Goal: Check status: Check status

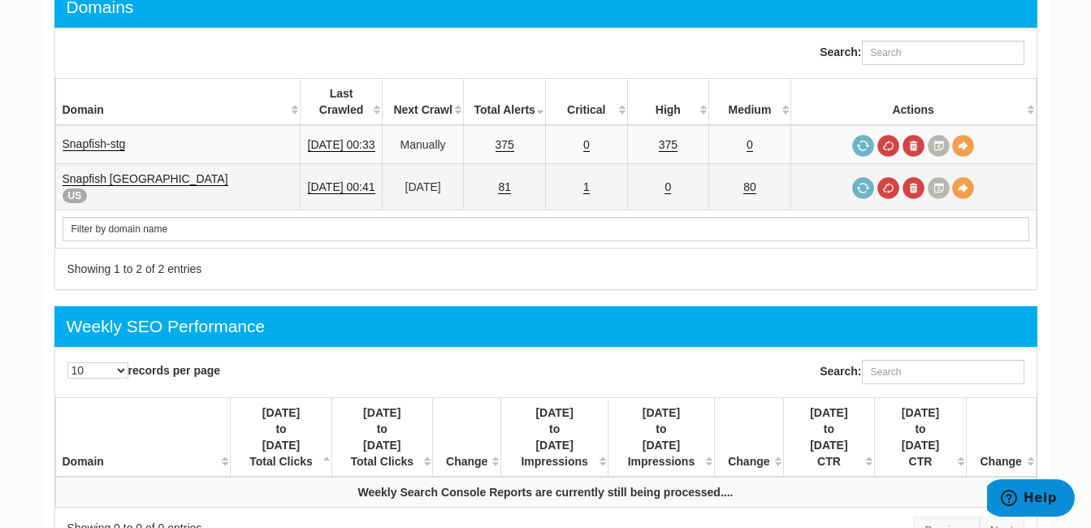
scroll to position [163, 0]
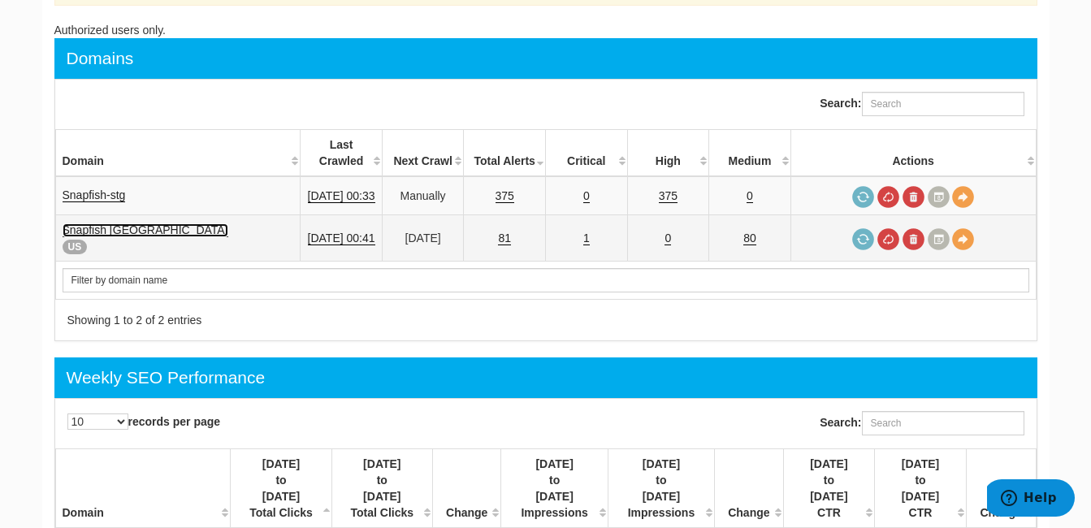
click at [112, 223] on link "Snapfish [GEOGRAPHIC_DATA]" at bounding box center [146, 230] width 166 height 14
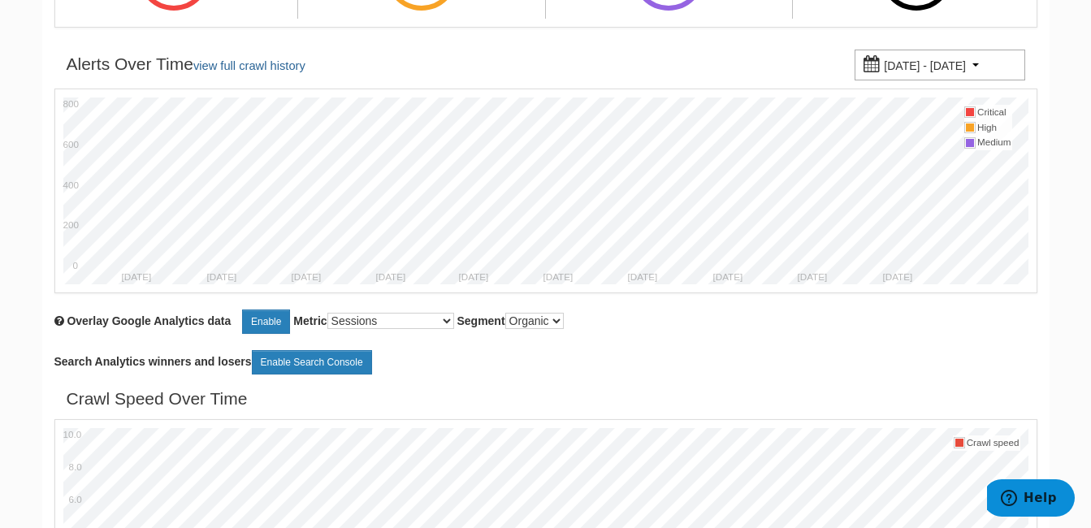
scroll to position [33, 0]
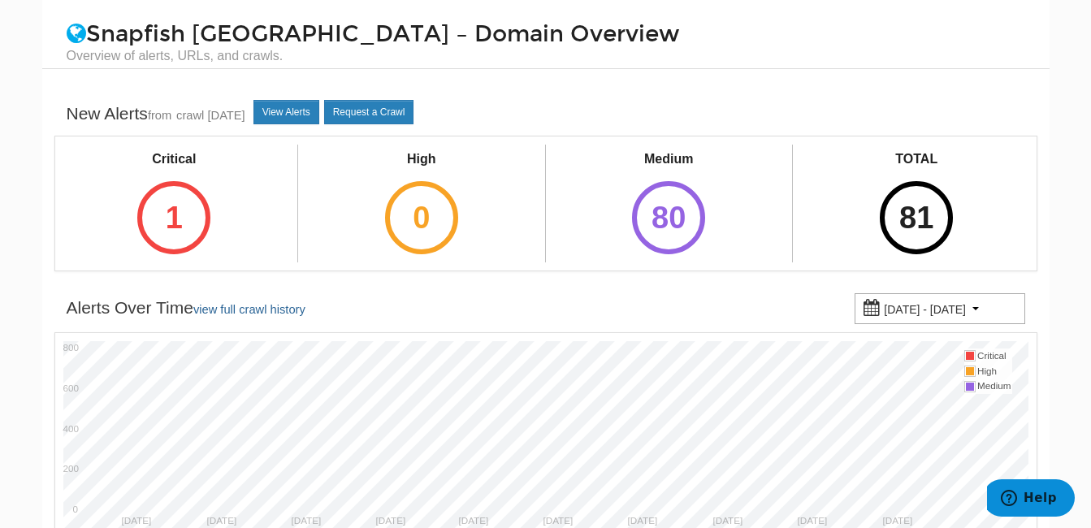
click at [925, 310] on small "07/10/2025 - 09/08/2025" at bounding box center [925, 309] width 82 height 13
click at [1086, 227] on body "Dashboard Search Console Keyword Winners and Losers Page Winners and Losers Arc…" at bounding box center [545, 231] width 1091 height 528
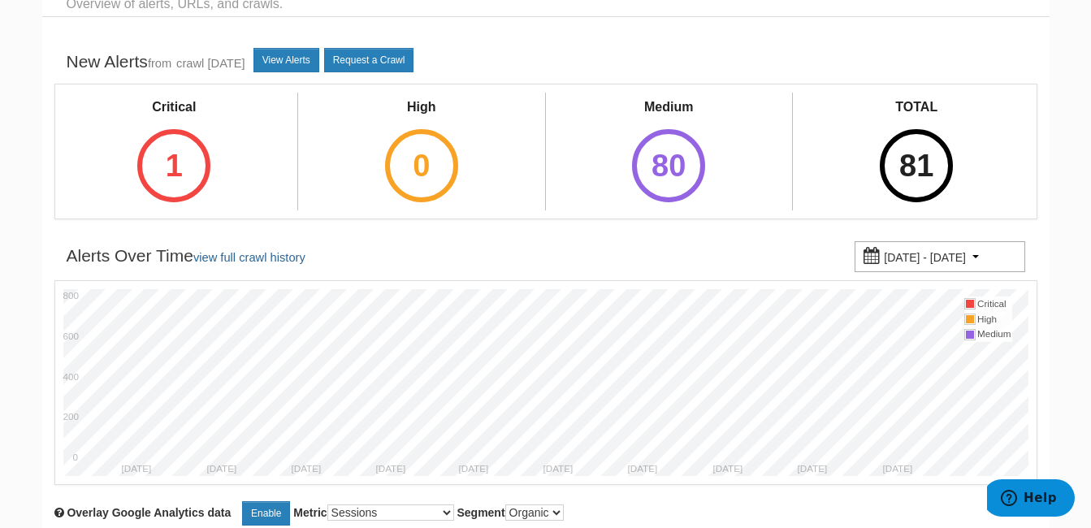
scroll to position [0, 0]
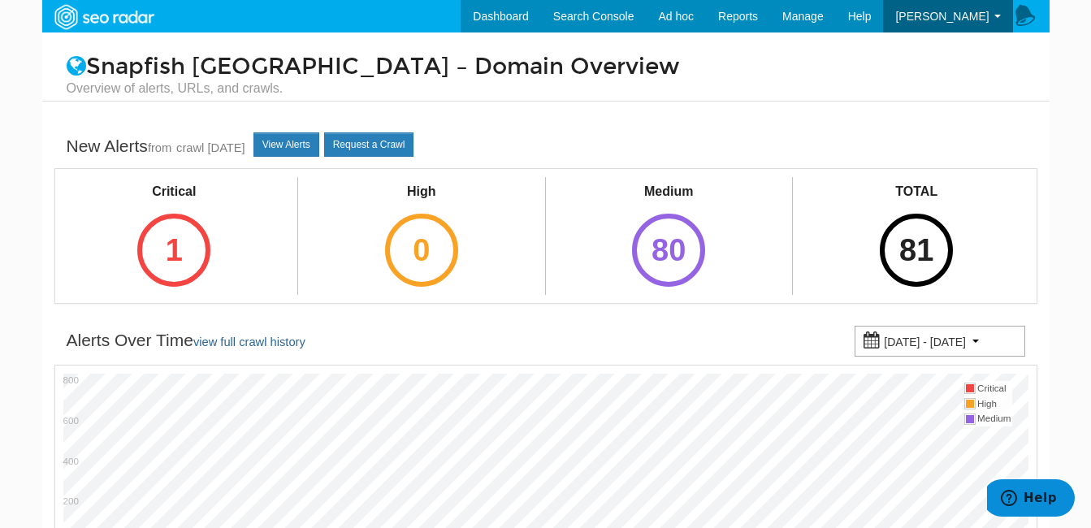
click at [921, 353] on div "07/10/2025 - 09/08/2025" at bounding box center [940, 341] width 171 height 31
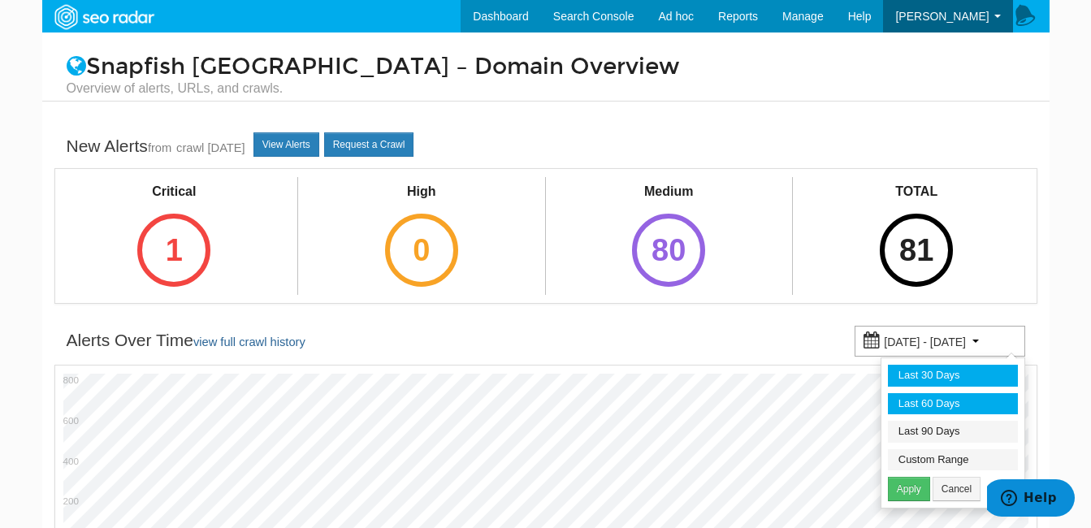
click at [924, 375] on li "Last 30 Days" at bounding box center [953, 376] width 130 height 22
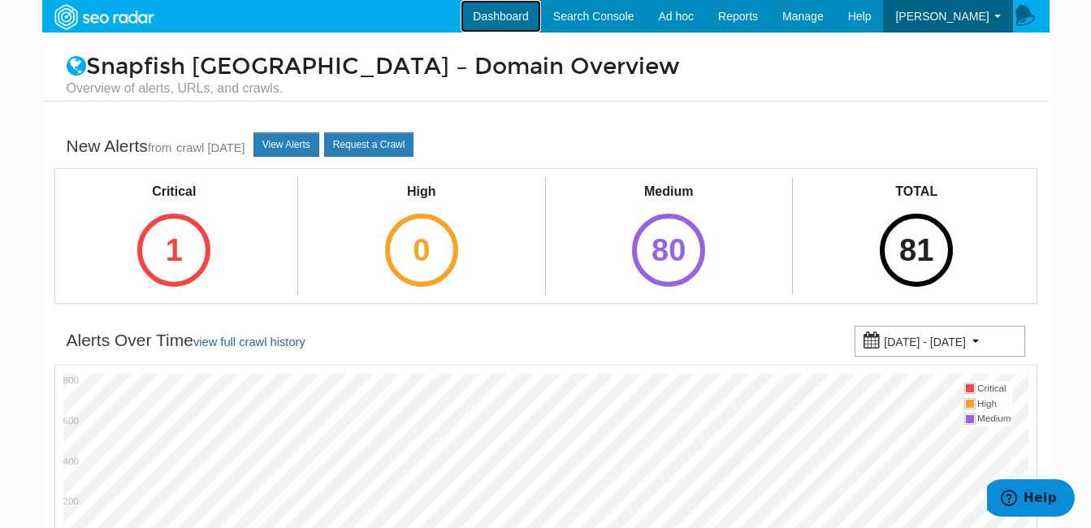
click at [507, 15] on link "Dashboard" at bounding box center [501, 16] width 80 height 33
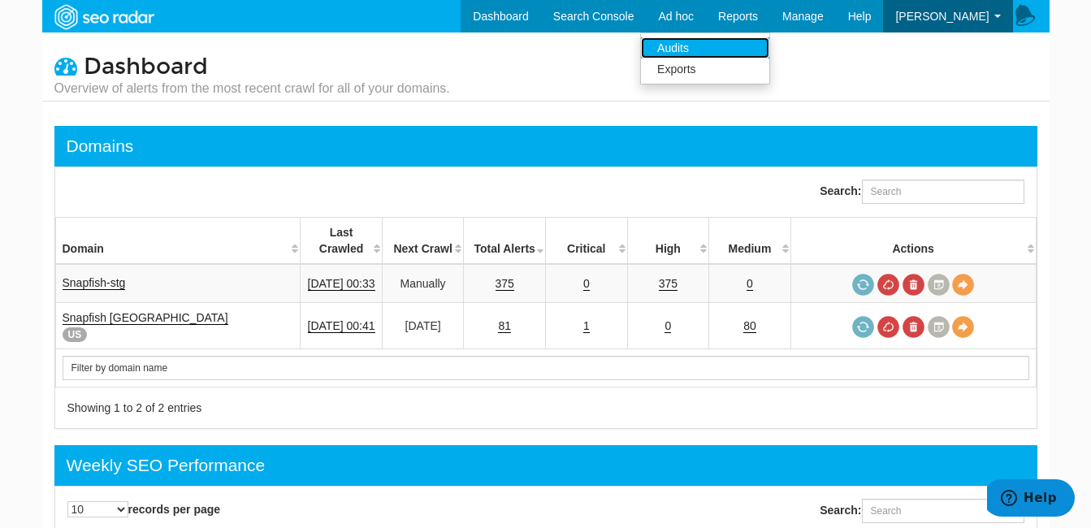
click at [700, 45] on link "Audits" at bounding box center [705, 47] width 128 height 21
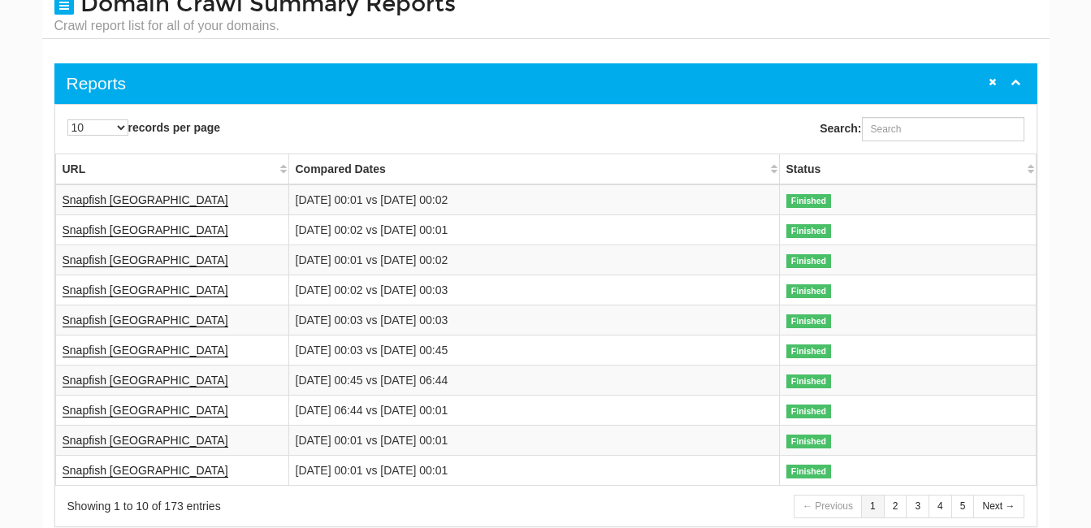
scroll to position [81, 0]
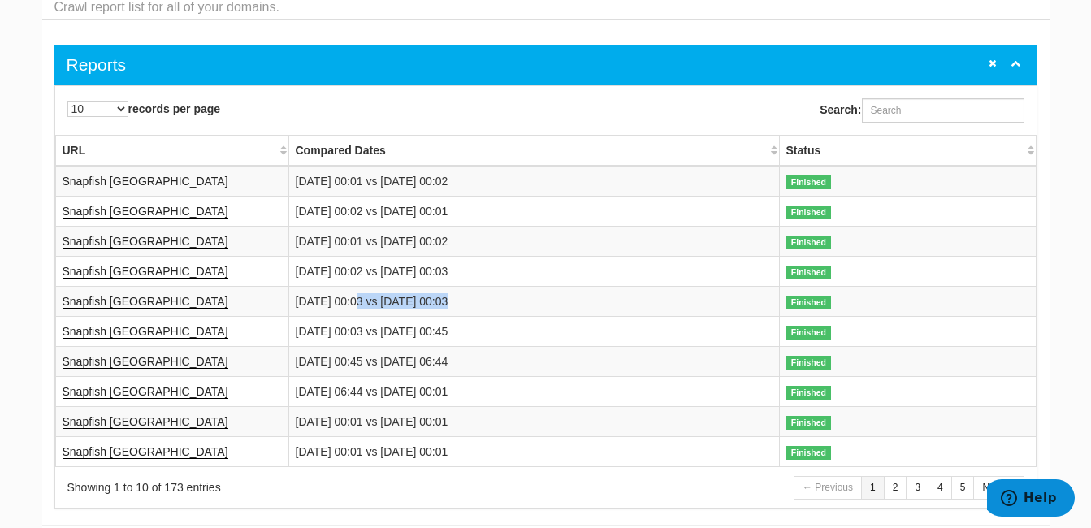
drag, startPoint x: 357, startPoint y: 299, endPoint x: 449, endPoint y: 297, distance: 91.8
click at [449, 297] on td "09/01/2025 00:03 vs 08/31/2025 00:03" at bounding box center [533, 302] width 491 height 30
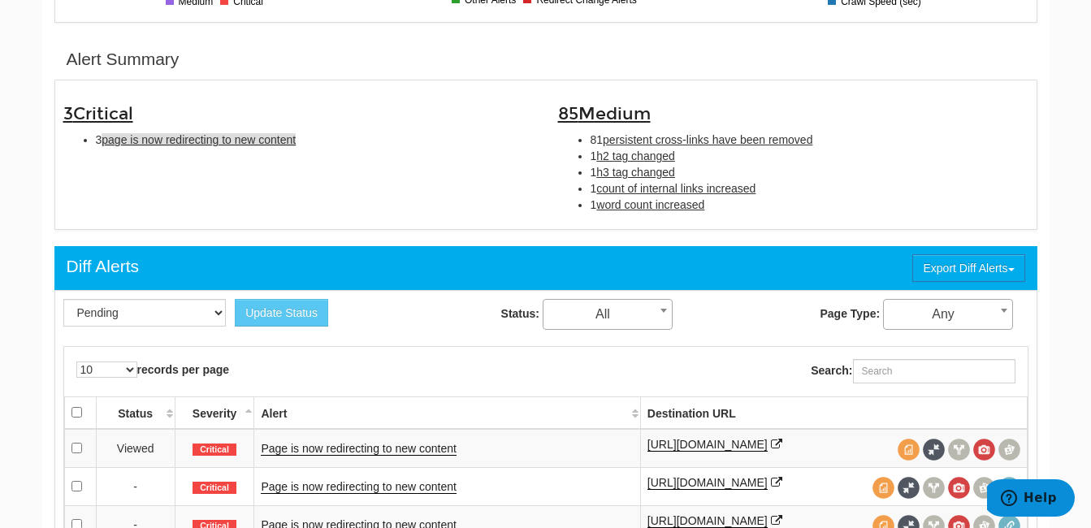
click at [209, 141] on span "page is now redirecting to new content" at bounding box center [199, 139] width 194 height 13
type input "page is now redirecting to new content"
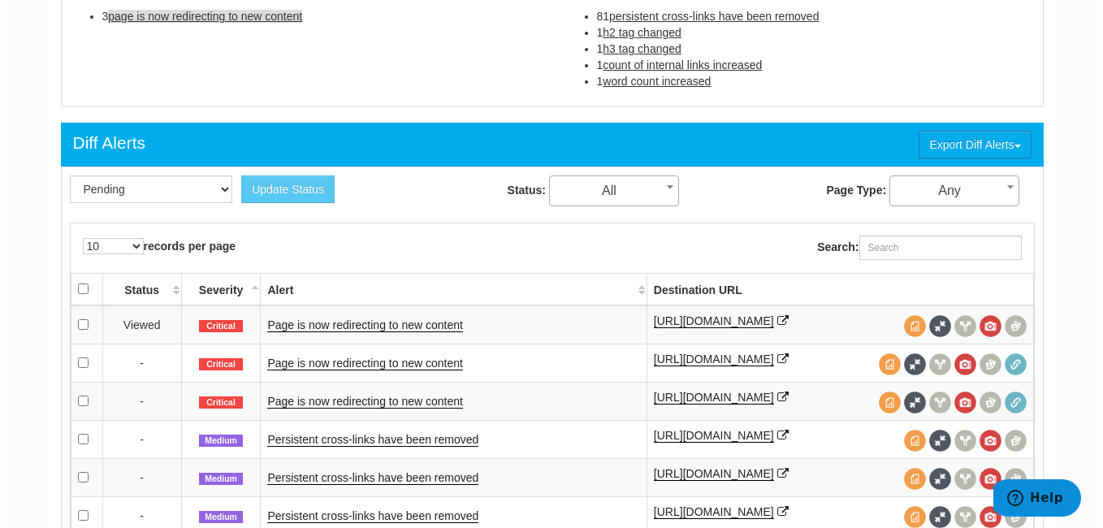
scroll to position [689, 0]
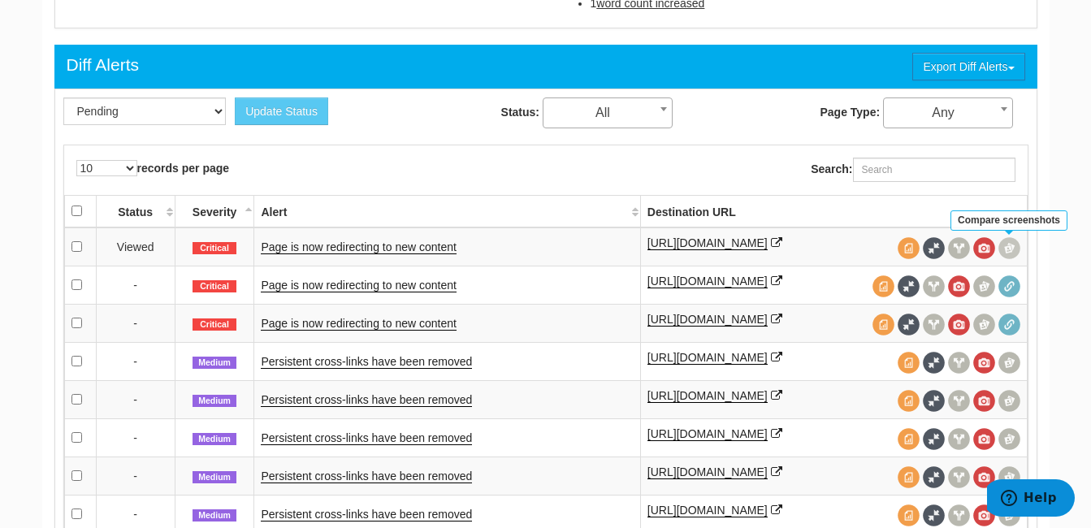
click at [1012, 245] on span at bounding box center [1010, 248] width 22 height 22
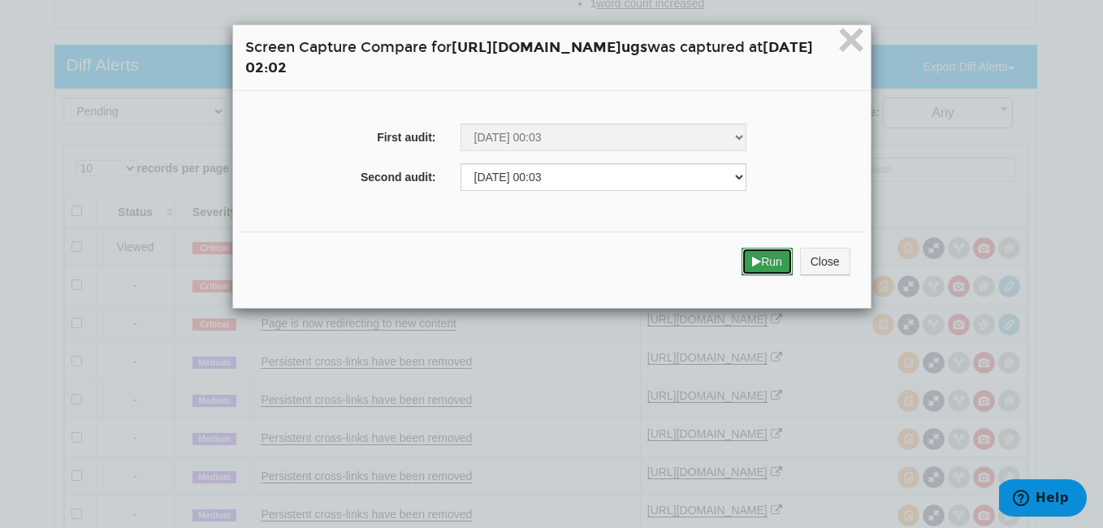
click at [761, 263] on icon "submit" at bounding box center [756, 261] width 9 height 11
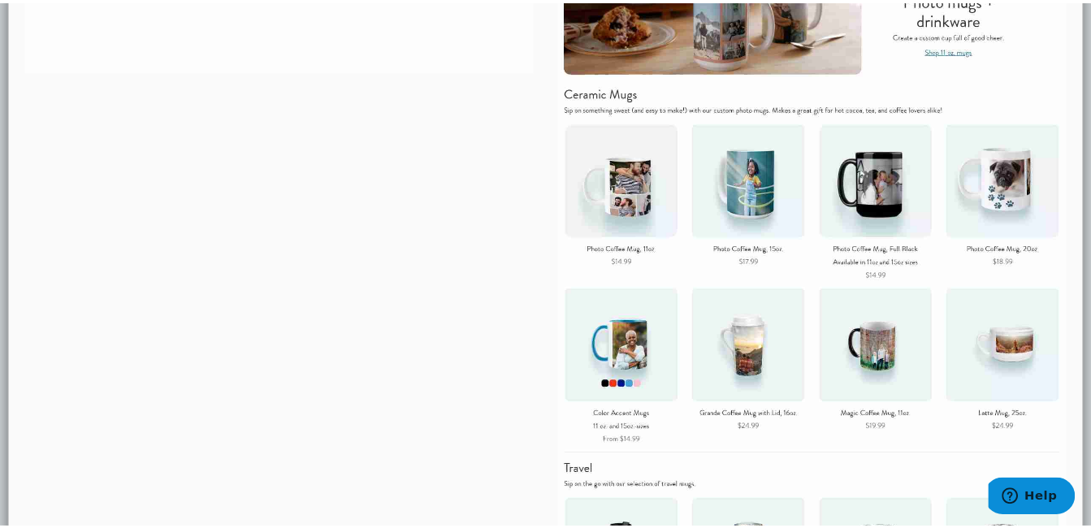
scroll to position [0, 0]
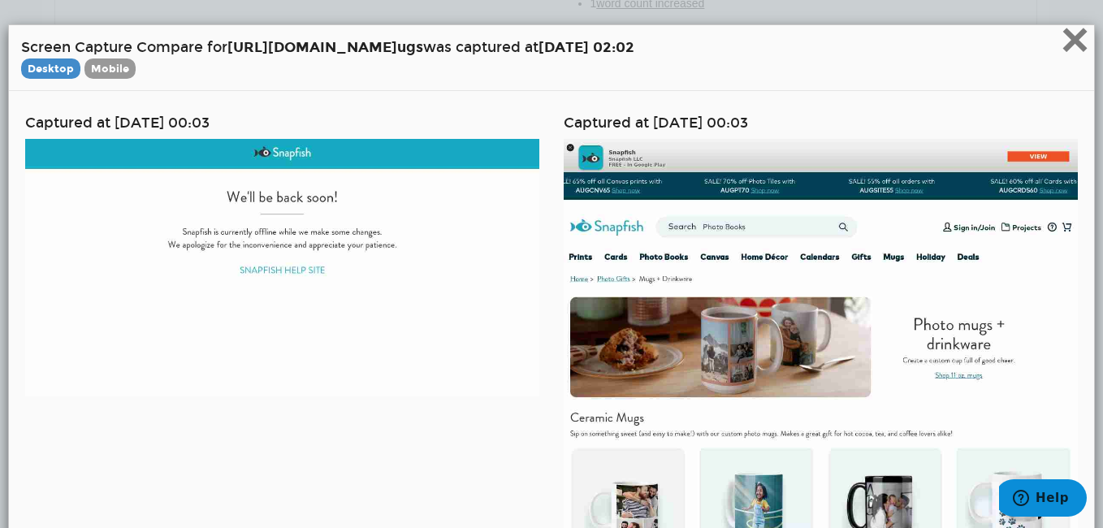
click at [1061, 41] on span "×" at bounding box center [1075, 39] width 28 height 54
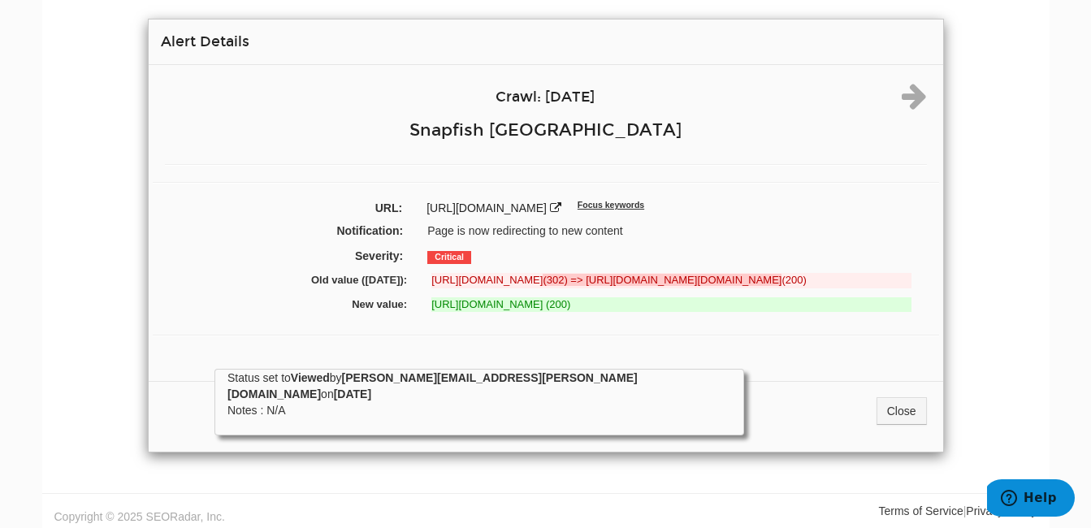
scroll to position [137, 0]
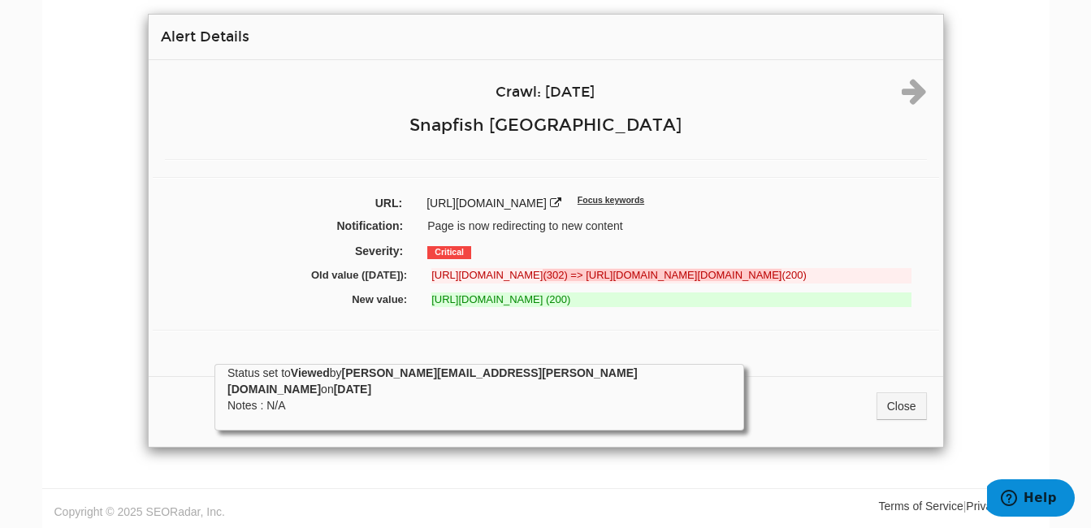
drag, startPoint x: 427, startPoint y: 261, endPoint x: 576, endPoint y: 280, distance: 150.0
click at [574, 280] on div "Crawl: [DATE] Snapfish [GEOGRAPHIC_DATA] URL: [URL][DOMAIN_NAME] Focus keywords…" at bounding box center [546, 212] width 795 height 304
drag, startPoint x: 576, startPoint y: 280, endPoint x: 630, endPoint y: 309, distance: 60.7
click at [630, 308] on ins "https://www.snapfish.com/photo-mugs (200)" at bounding box center [671, 300] width 480 height 15
drag, startPoint x: 831, startPoint y: 284, endPoint x: 633, endPoint y: 281, distance: 198.3
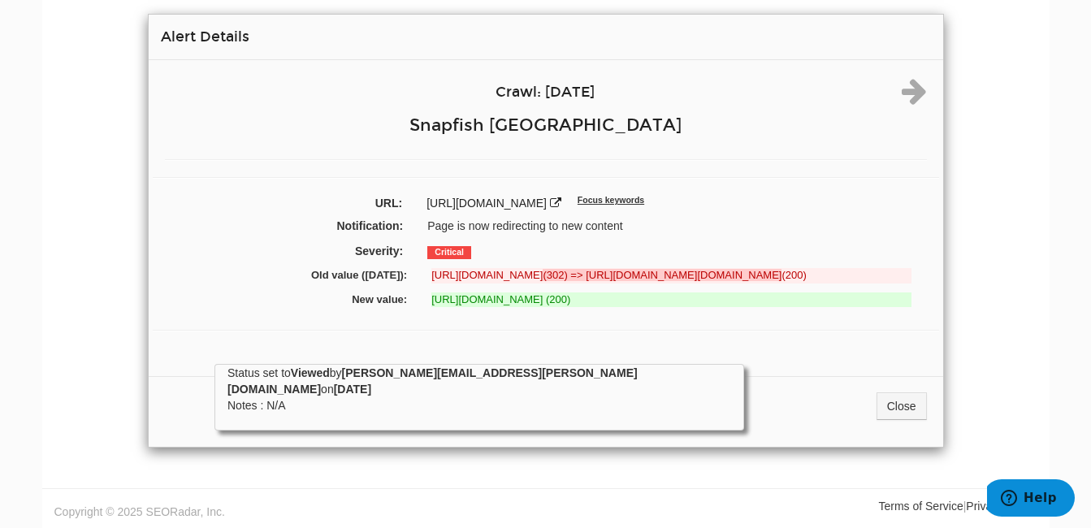
click at [633, 281] on del "https://www.snapfish.com/photo-mugs (302) => https://downtime-phl.snapfish.com/…" at bounding box center [671, 275] width 480 height 15
click at [488, 308] on ins "https://www.snapfish.com/photo-mugs (200)" at bounding box center [671, 300] width 480 height 15
drag, startPoint x: 488, startPoint y: 310, endPoint x: 491, endPoint y: 331, distance: 20.5
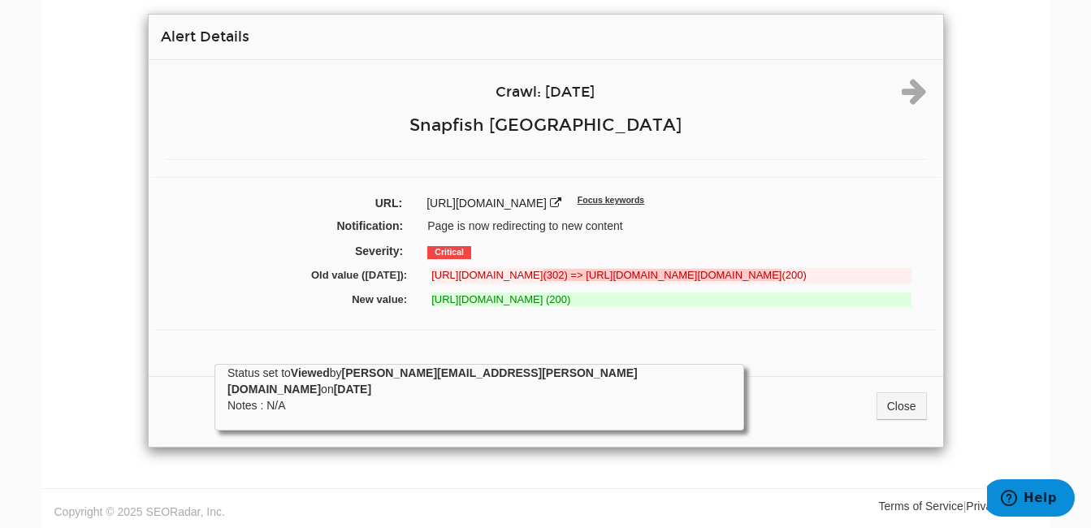
click at [491, 331] on div "Crawl: 09/01/2025 Snapfish USA URL: https://www.snapfish.com/photo-mugs Focus k…" at bounding box center [546, 212] width 795 height 304
click at [543, 281] on strong "(302) => https://downtime-phl.snapfish.com/2.0/site_down_us.html?env=prd&url=ww…" at bounding box center [662, 275] width 239 height 12
drag, startPoint x: 442, startPoint y: 271, endPoint x: 804, endPoint y: 269, distance: 361.6
click at [804, 269] on del "https://www.snapfish.com/photo-mugs (302) => https://downtime-phl.snapfish.com/…" at bounding box center [671, 275] width 480 height 15
click at [804, 275] on del "https://www.snapfish.com/photo-mugs (302) => https://downtime-phl.snapfish.com/…" at bounding box center [671, 275] width 480 height 15
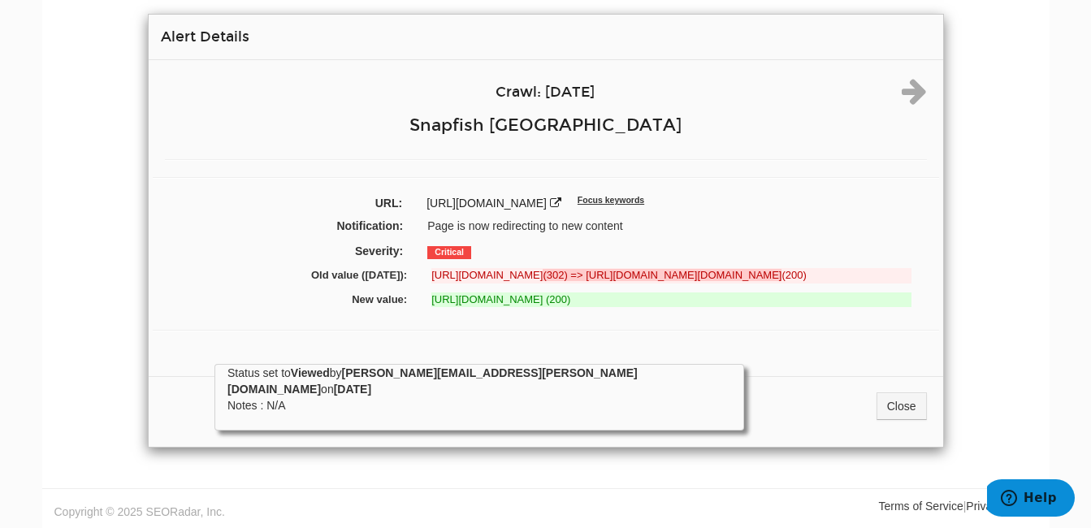
drag, startPoint x: 436, startPoint y: 313, endPoint x: 643, endPoint y: 305, distance: 207.4
click at [643, 305] on ins "https://www.snapfish.com/photo-mugs (200)" at bounding box center [671, 300] width 480 height 15
click at [919, 408] on link "Close" at bounding box center [902, 406] width 50 height 28
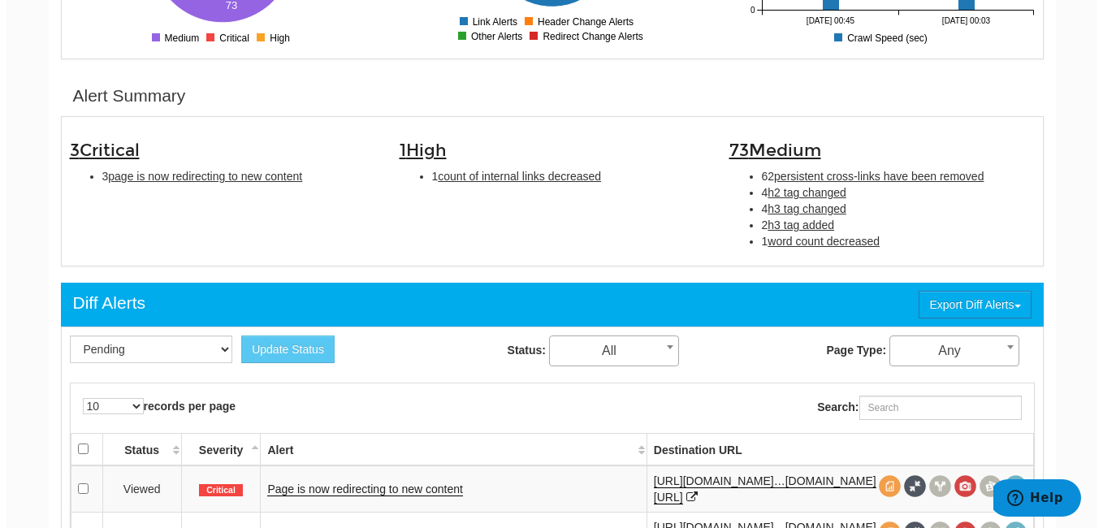
scroll to position [650, 0]
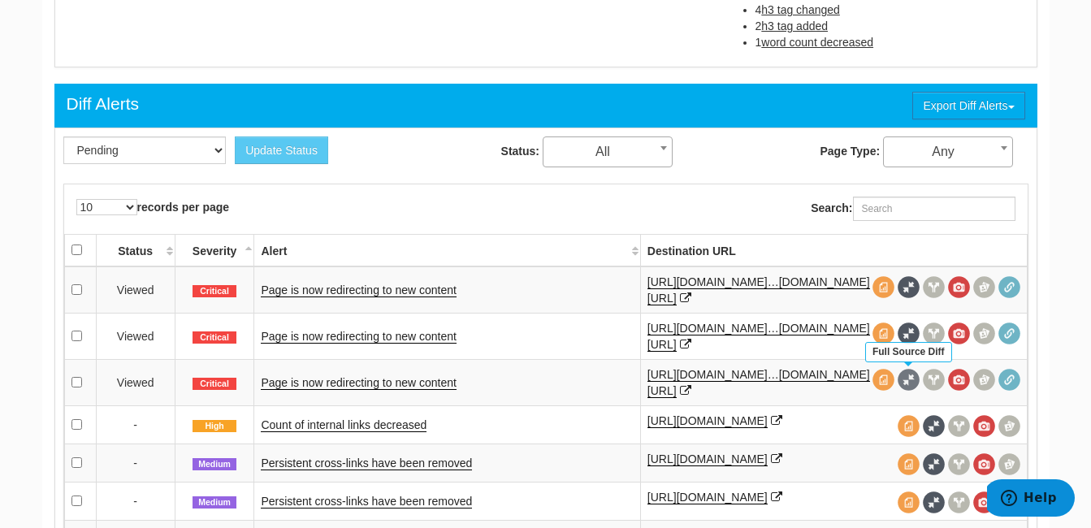
click at [907, 377] on span at bounding box center [909, 380] width 22 height 22
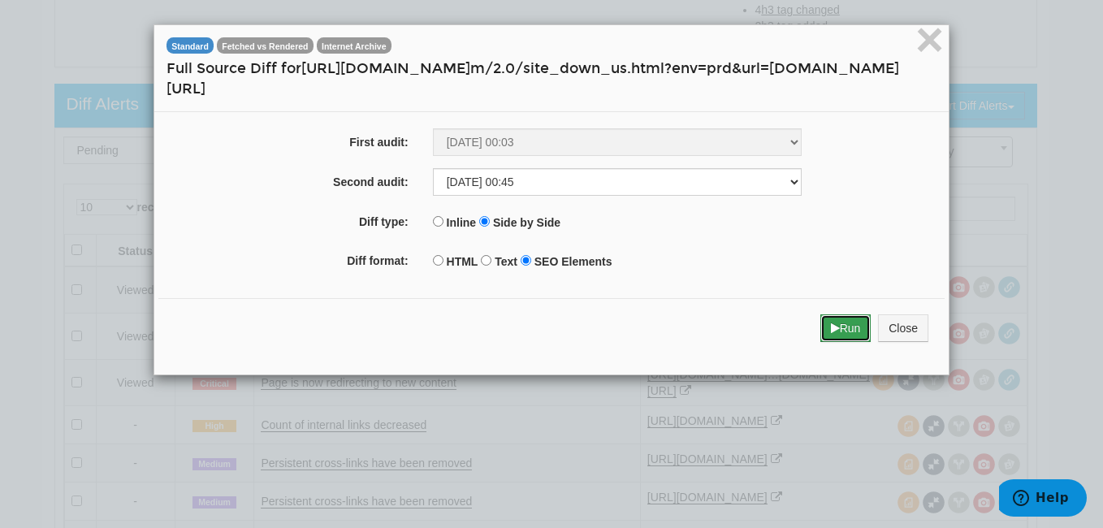
click at [821, 332] on button "Run" at bounding box center [846, 328] width 51 height 28
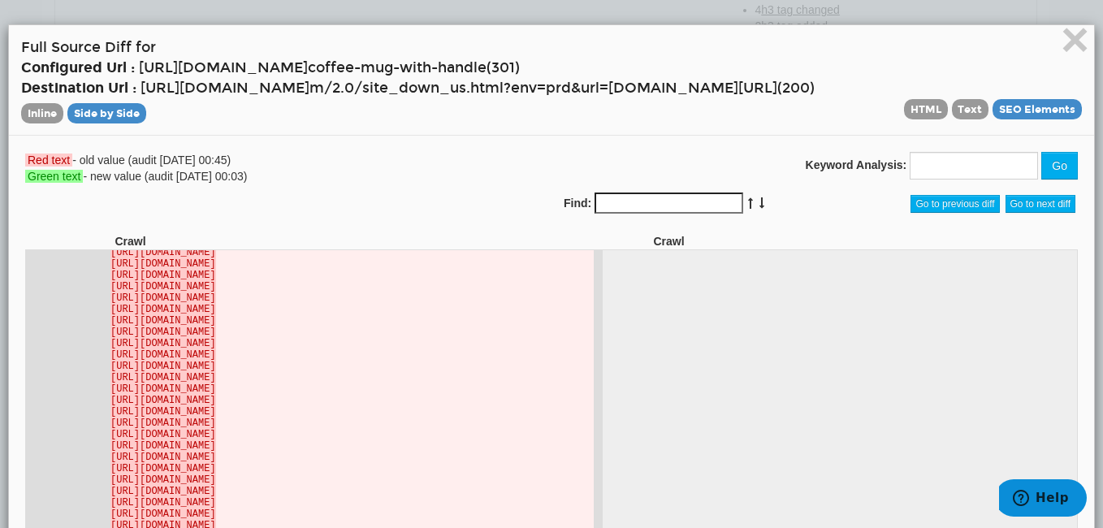
scroll to position [9344, 0]
click at [1070, 37] on span "×" at bounding box center [1075, 39] width 28 height 54
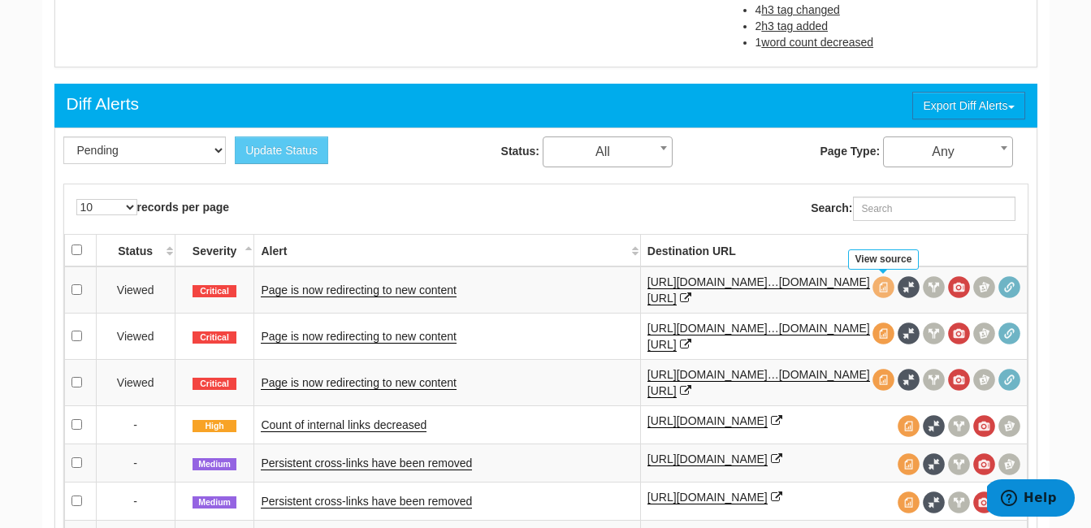
click at [884, 290] on span at bounding box center [884, 287] width 22 height 22
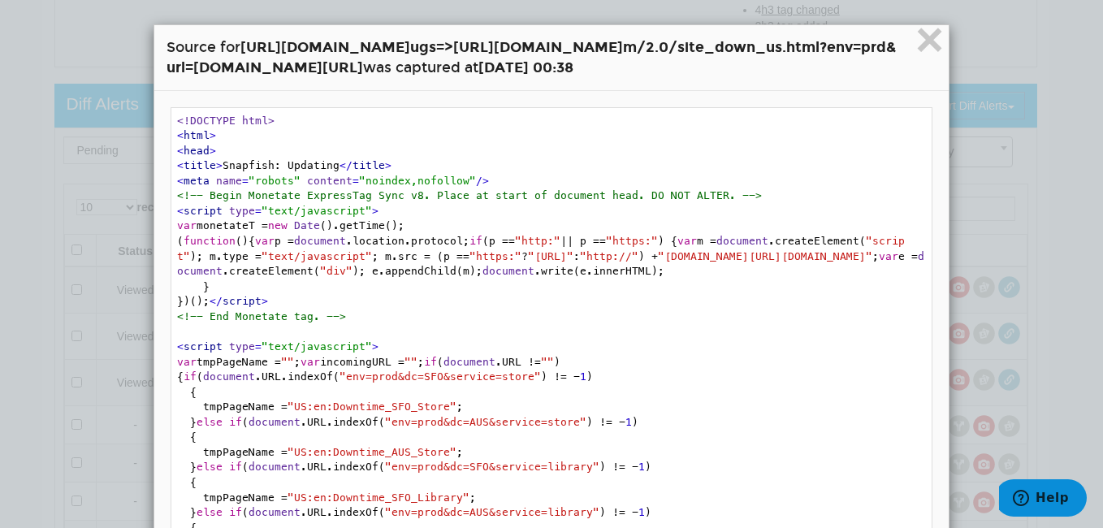
scroll to position [81, 0]
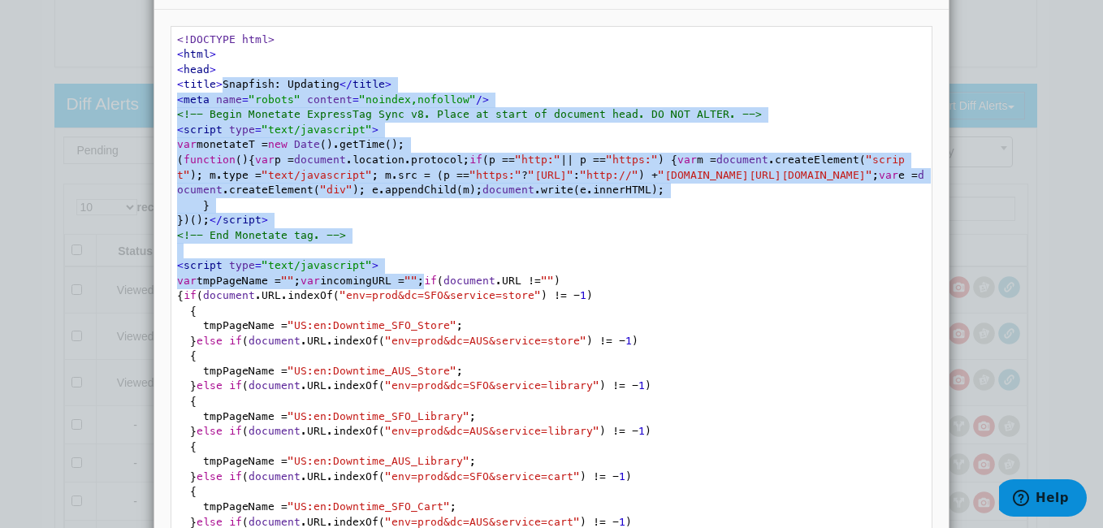
drag, startPoint x: 218, startPoint y: 98, endPoint x: 616, endPoint y: 383, distance: 489.3
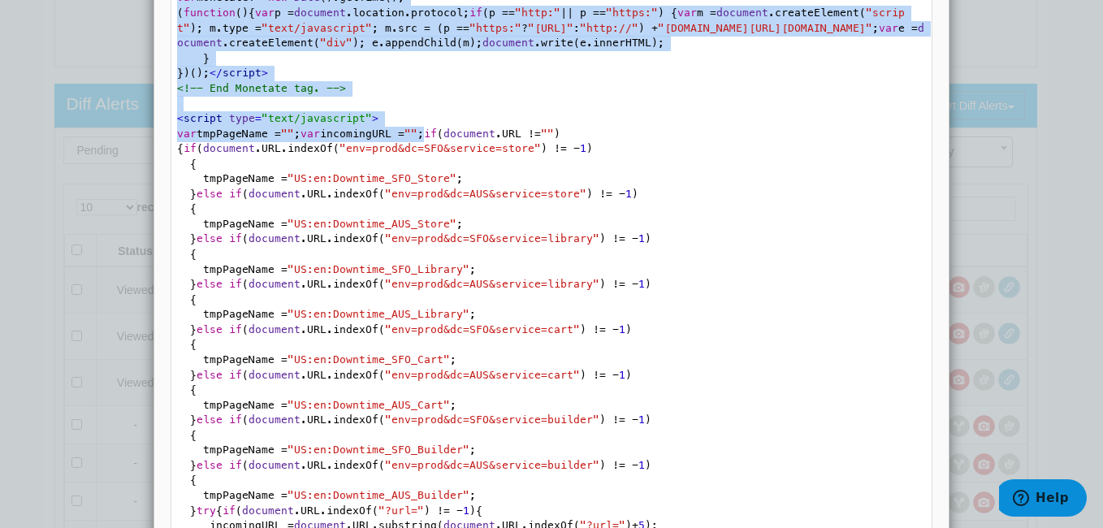
scroll to position [0, 0]
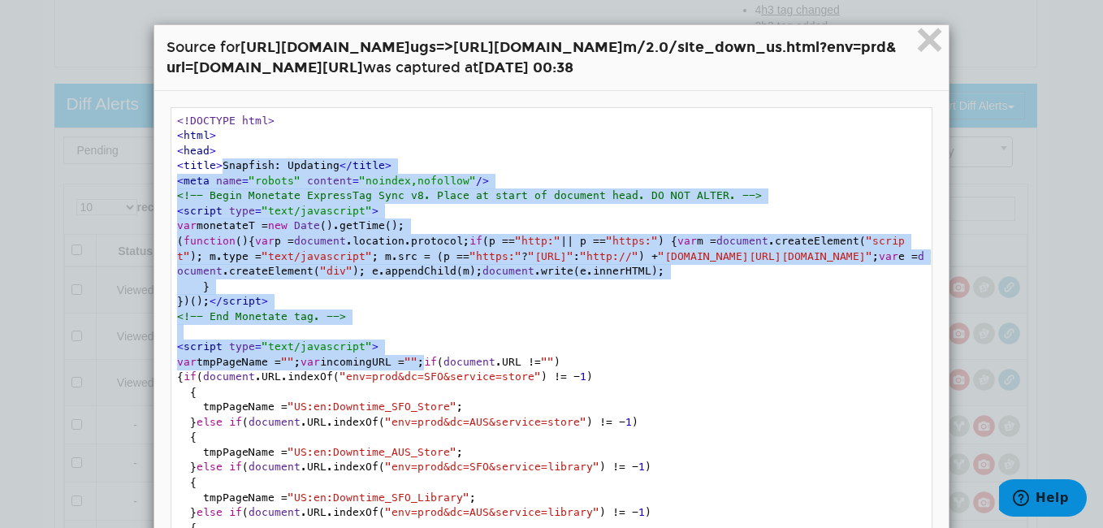
click at [204, 245] on span "var monetateT = new Date ().getTime(); ( function ( ) { var p = document .locat…" at bounding box center [551, 263] width 748 height 88
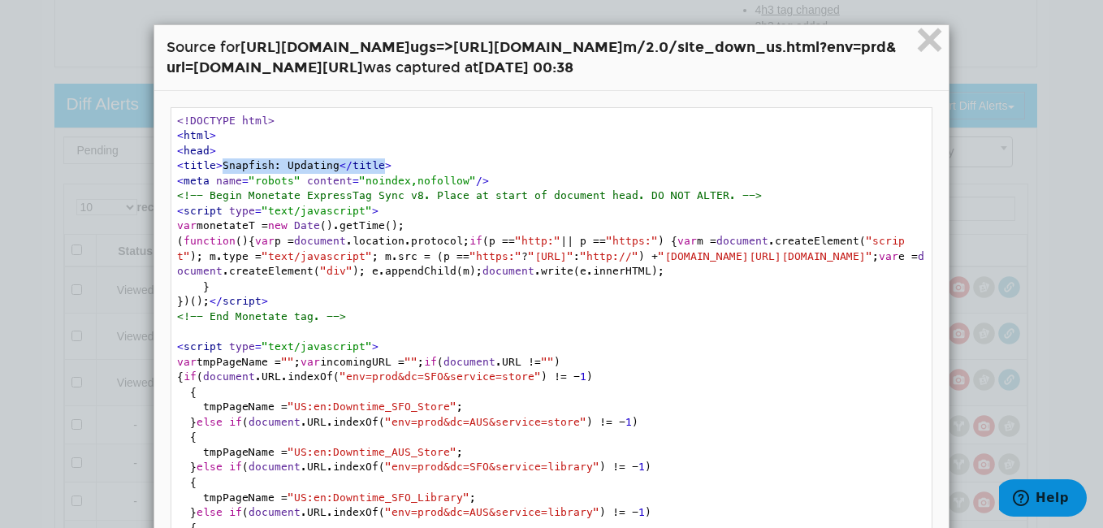
drag, startPoint x: 215, startPoint y: 185, endPoint x: 375, endPoint y: 186, distance: 160.1
click at [936, 43] on span "×" at bounding box center [930, 39] width 28 height 54
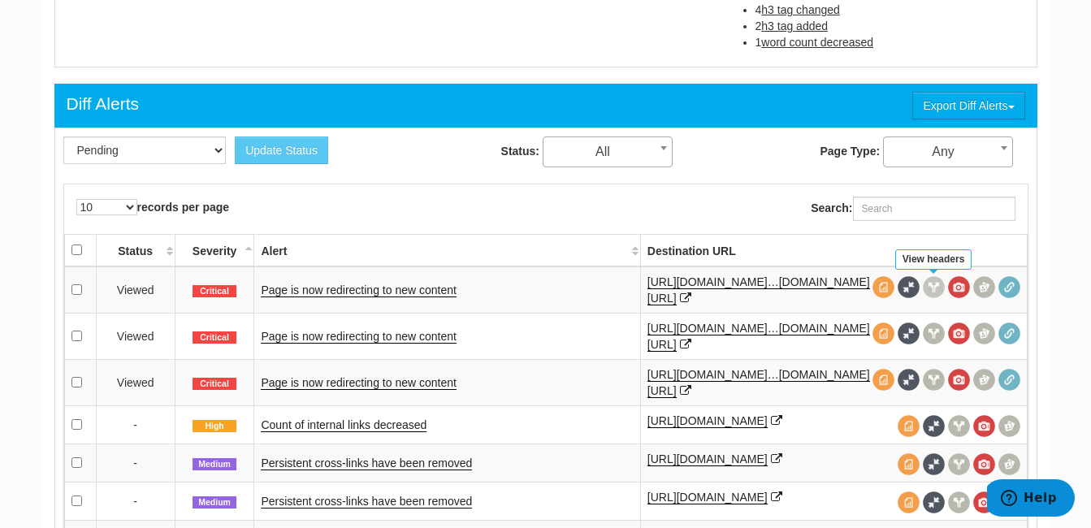
click at [930, 287] on span at bounding box center [934, 287] width 22 height 22
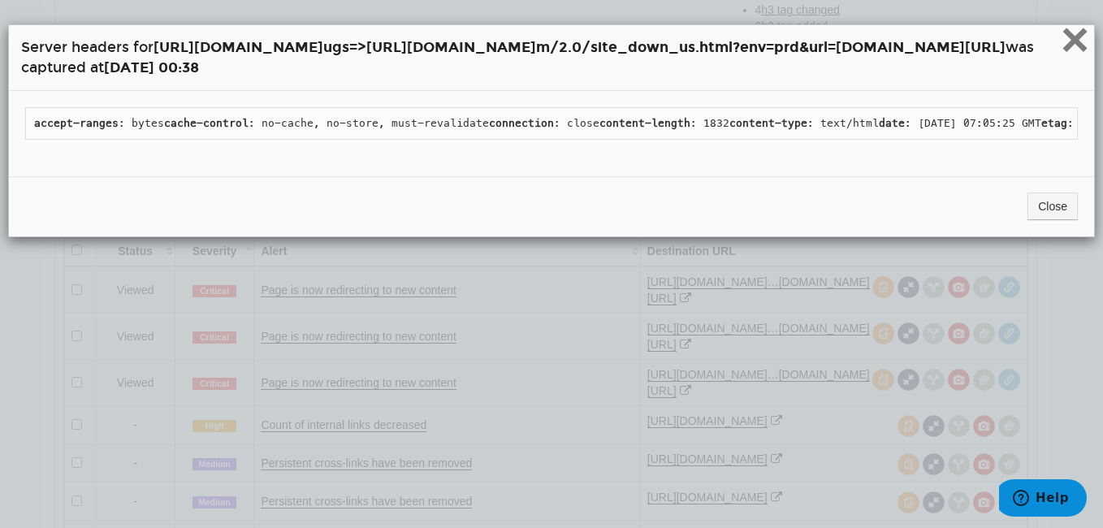
click at [1068, 44] on span "×" at bounding box center [1075, 39] width 28 height 54
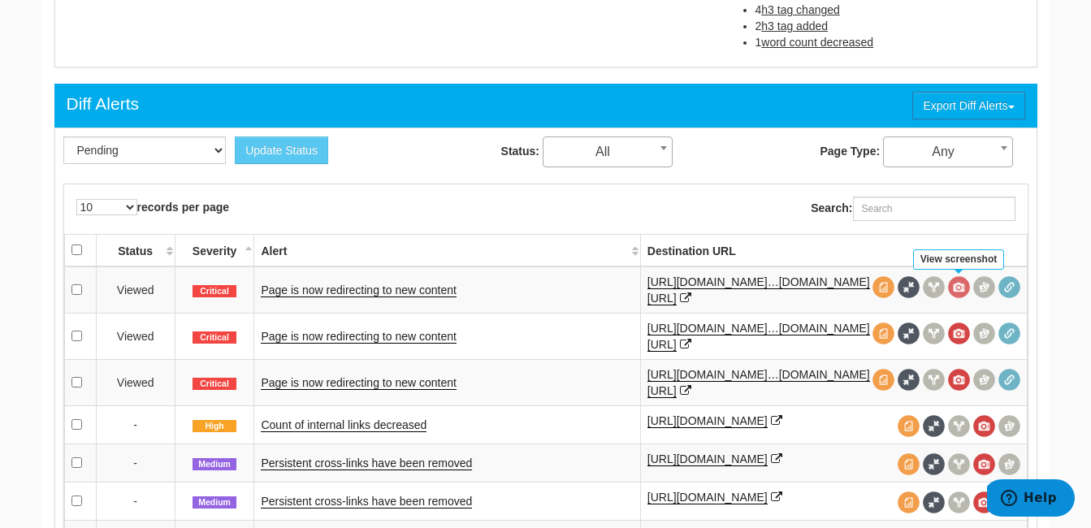
click at [958, 289] on span at bounding box center [959, 287] width 22 height 22
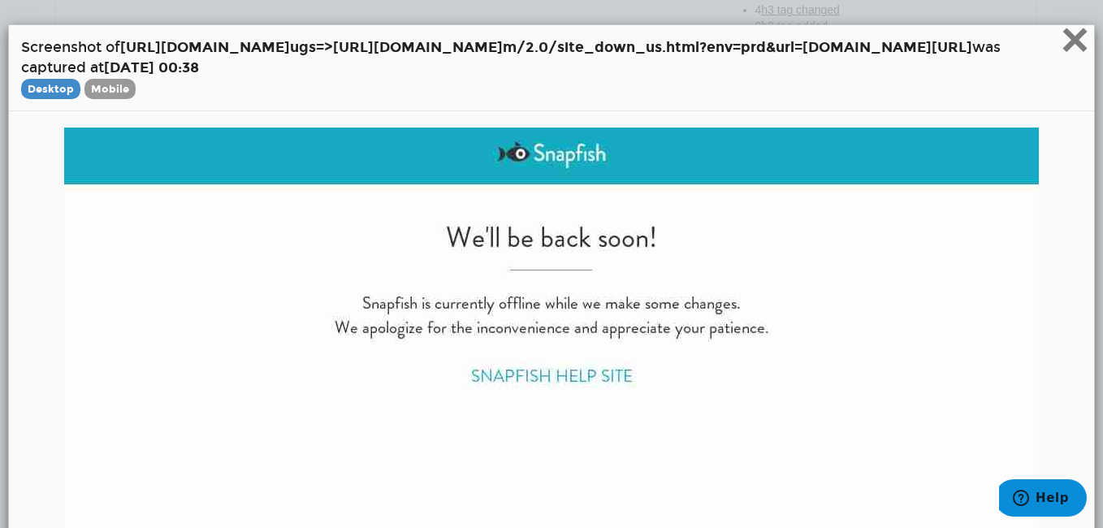
click at [1061, 40] on span "×" at bounding box center [1075, 39] width 28 height 54
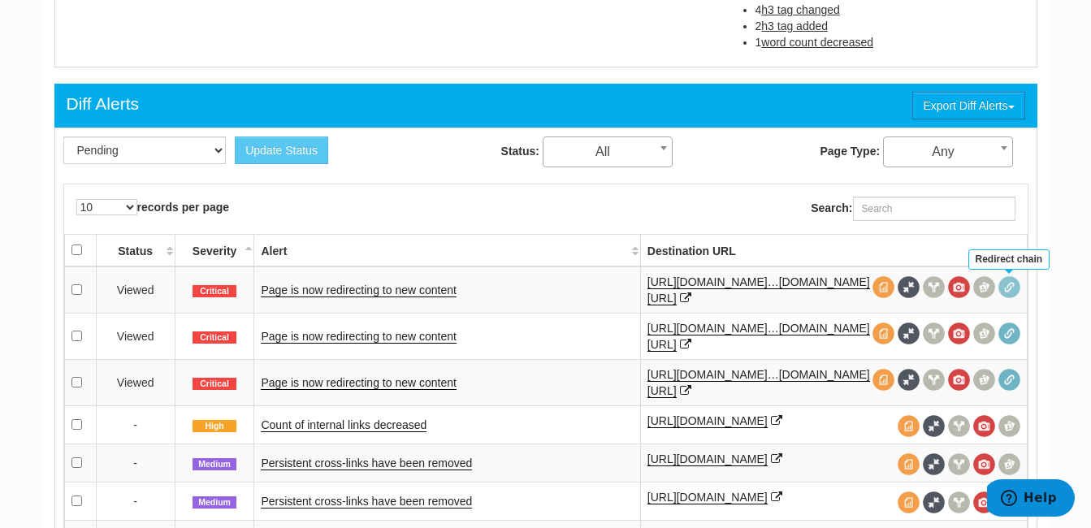
click at [1015, 285] on span at bounding box center [1010, 287] width 22 height 22
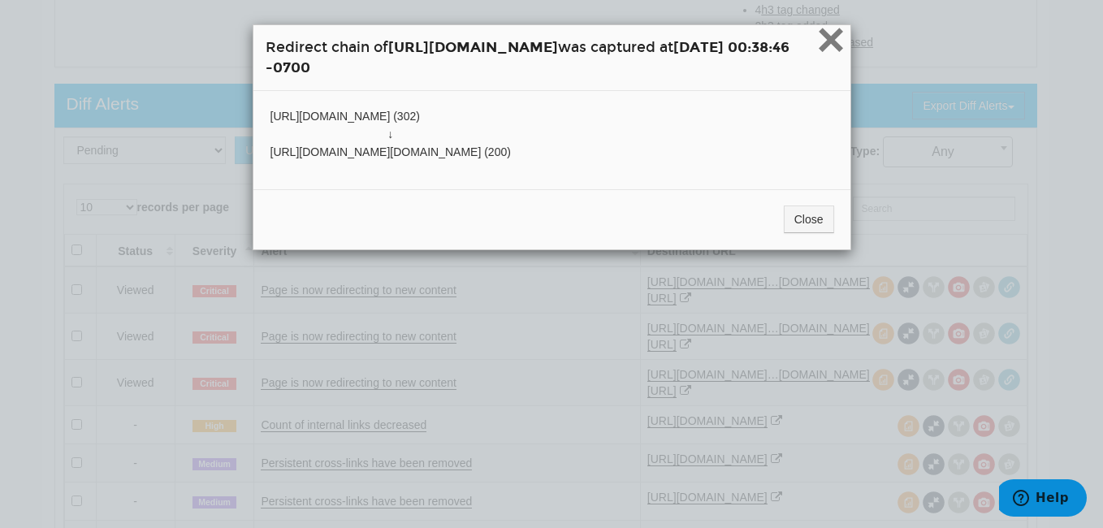
click at [845, 30] on span "×" at bounding box center [831, 39] width 28 height 54
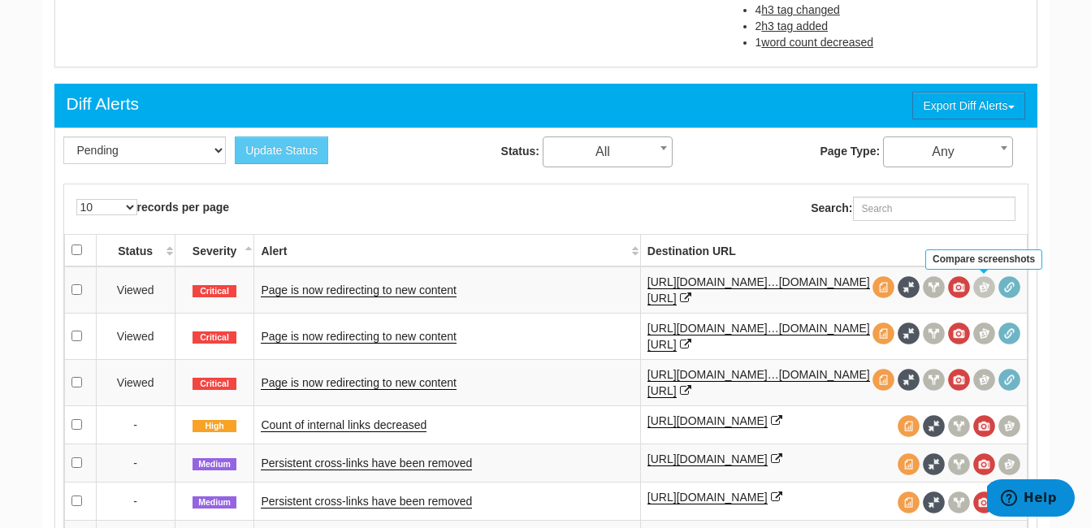
click at [986, 284] on span at bounding box center [984, 287] width 22 height 22
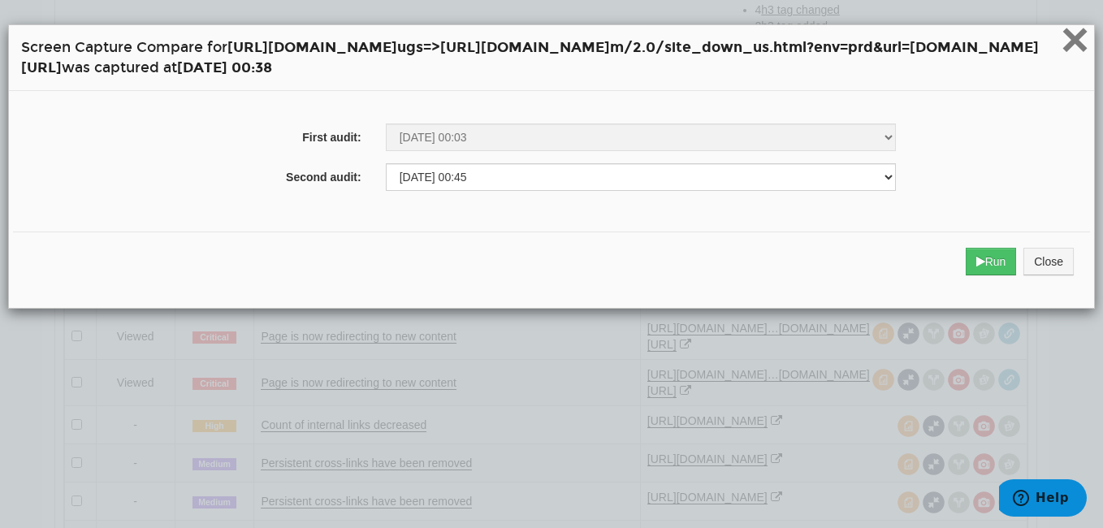
click at [1077, 45] on span "×" at bounding box center [1075, 39] width 28 height 54
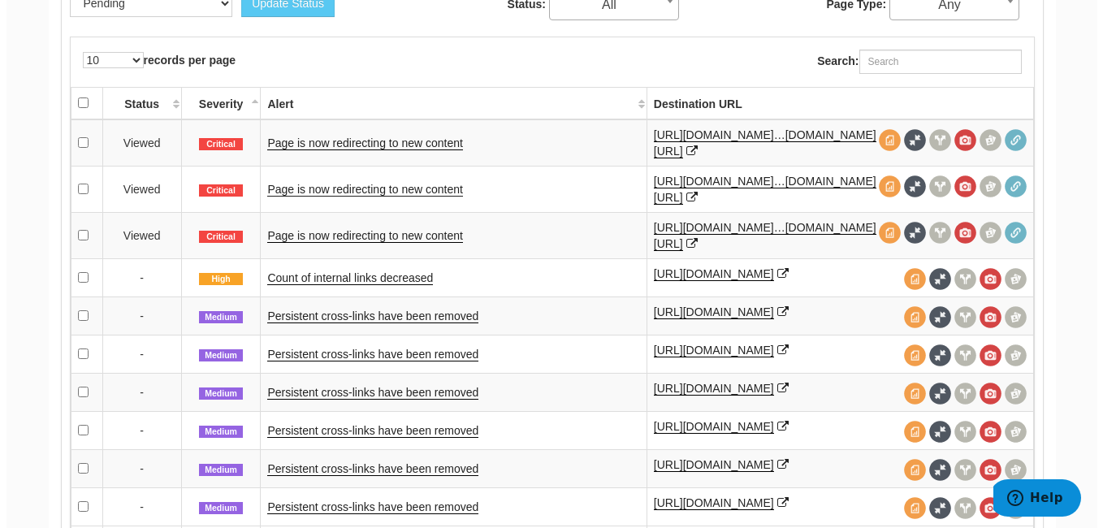
scroll to position [731, 0]
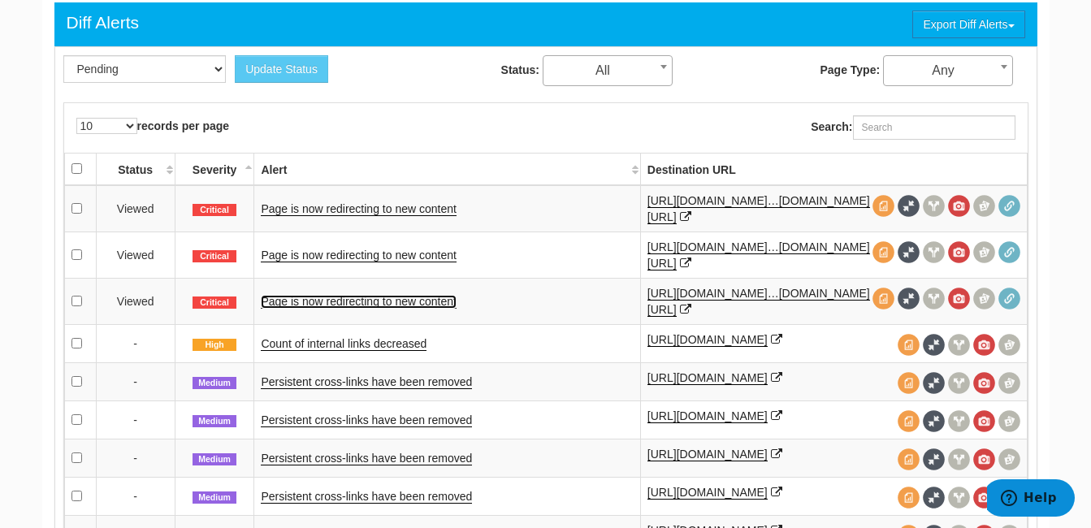
click at [362, 296] on link "Page is now redirecting to new content" at bounding box center [358, 302] width 195 height 14
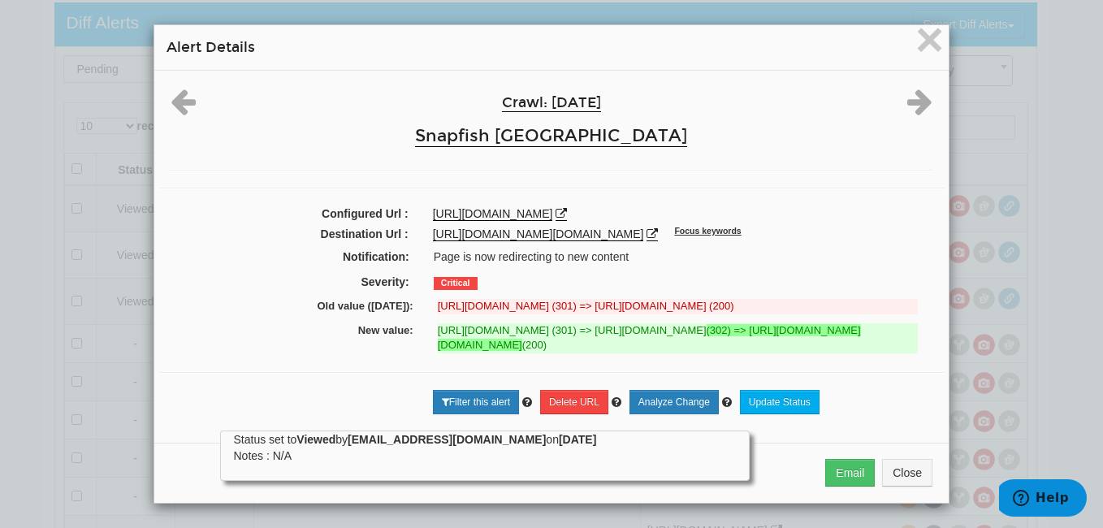
scroll to position [38, 0]
click at [677, 405] on link "Analyze Change" at bounding box center [674, 402] width 89 height 24
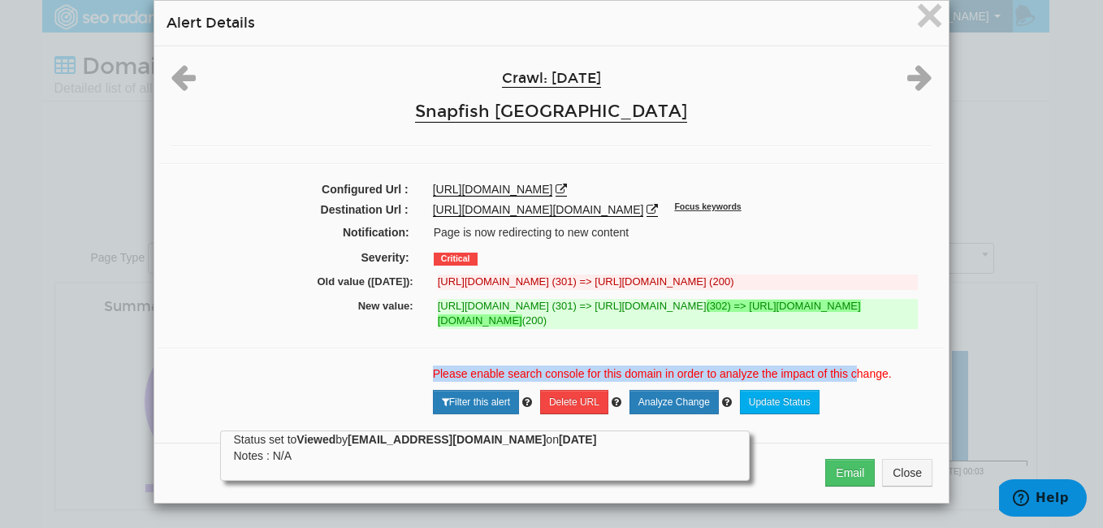
drag, startPoint x: 851, startPoint y: 397, endPoint x: 340, endPoint y: 405, distance: 511.1
click at [340, 405] on div "Please enable search console for this domain in order to analyze the impact of …" at bounding box center [551, 390] width 787 height 49
drag, startPoint x: 340, startPoint y: 405, endPoint x: 467, endPoint y: 396, distance: 127.9
click at [467, 382] on p "Please enable search console for this domain in order to analyze the impact of …" at bounding box center [683, 374] width 500 height 16
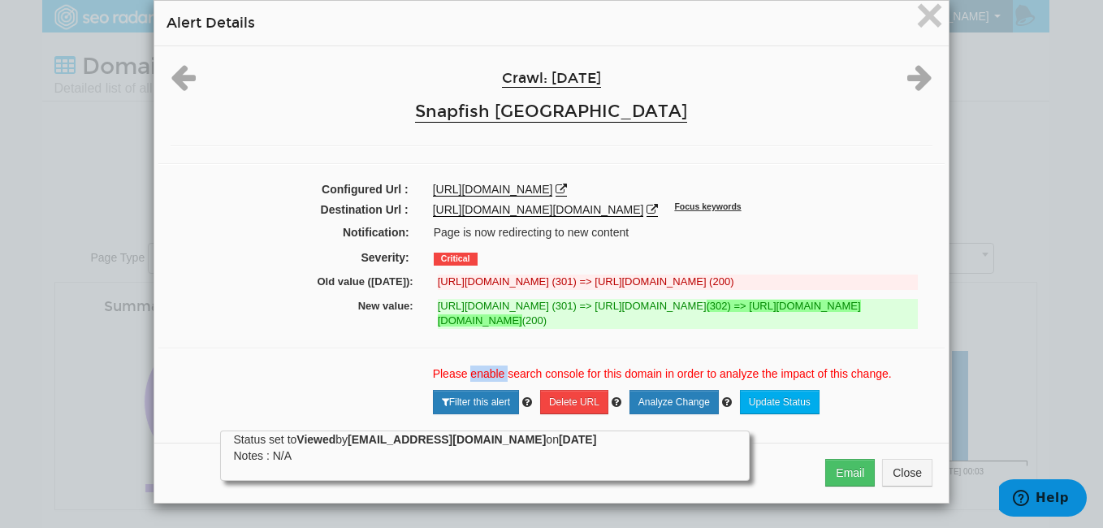
click at [467, 382] on p "Please enable search console for this domain in order to analyze the impact of …" at bounding box center [683, 374] width 500 height 16
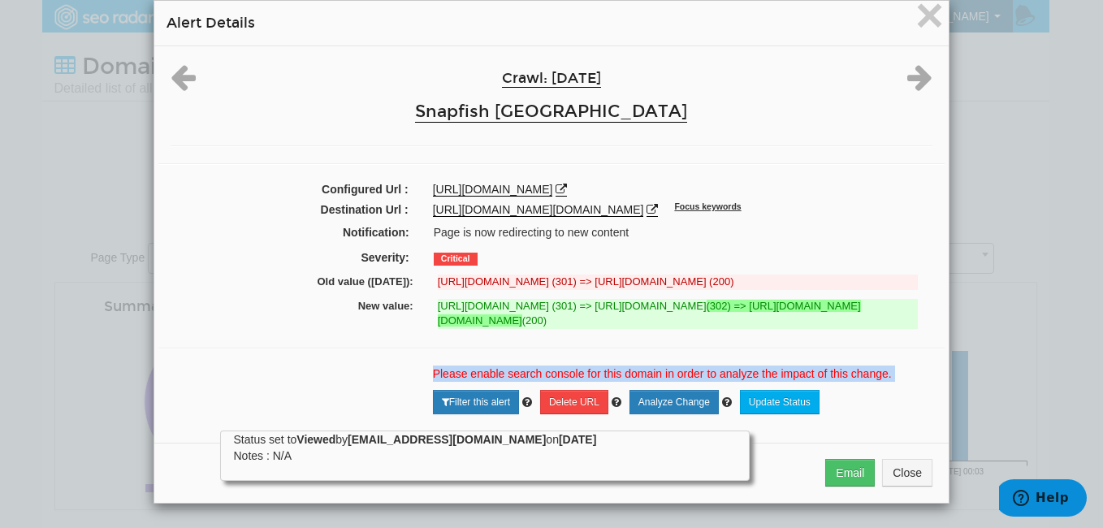
click at [467, 382] on p "Please enable search console for this domain in order to analyze the impact of …" at bounding box center [683, 374] width 500 height 16
click at [452, 382] on p "Please enable search console for this domain in order to analyze the impact of …" at bounding box center [683, 374] width 500 height 16
drag, startPoint x: 452, startPoint y: 400, endPoint x: 895, endPoint y: 392, distance: 442.9
click at [895, 382] on p "Please enable search console for this domain in order to analyze the impact of …" at bounding box center [683, 374] width 500 height 16
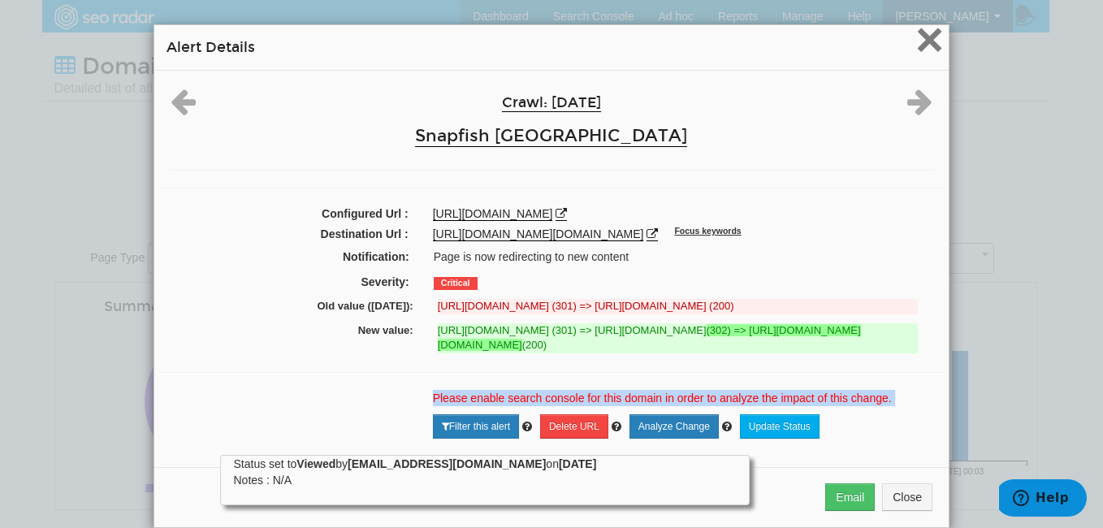
click at [919, 39] on span "×" at bounding box center [930, 39] width 28 height 54
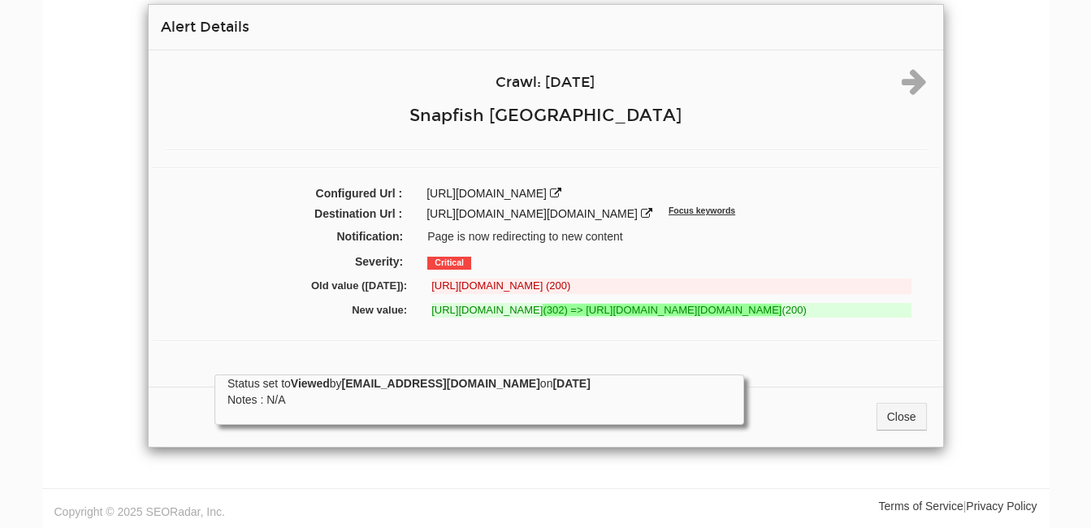
scroll to position [65, 0]
